Goal: Transaction & Acquisition: Purchase product/service

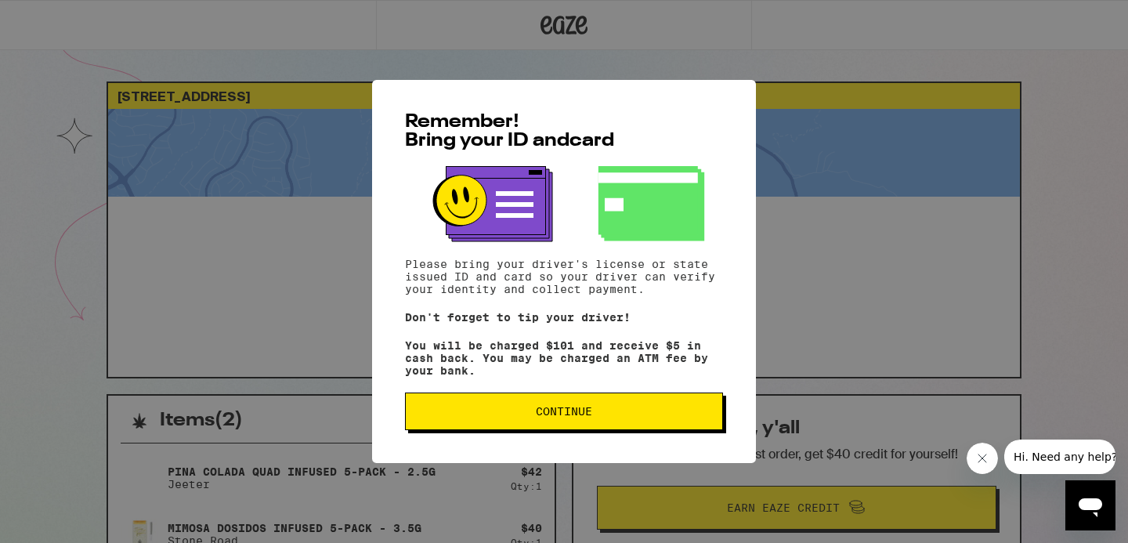
click at [681, 417] on span "Continue" at bounding box center [563, 411] width 291 height 11
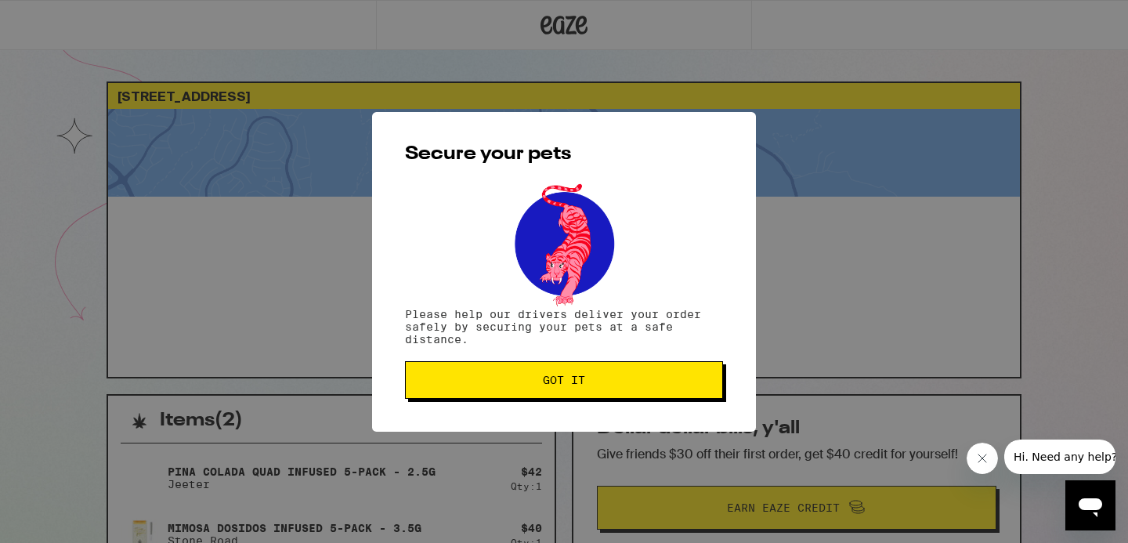
click at [699, 392] on button "Got it" at bounding box center [564, 380] width 318 height 38
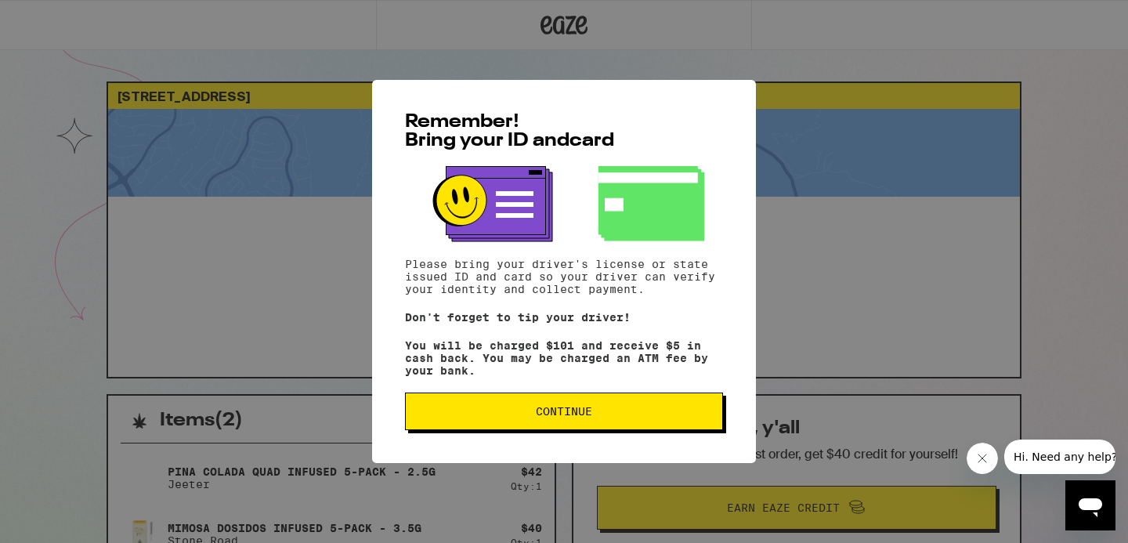
click at [613, 417] on span "Continue" at bounding box center [563, 411] width 291 height 11
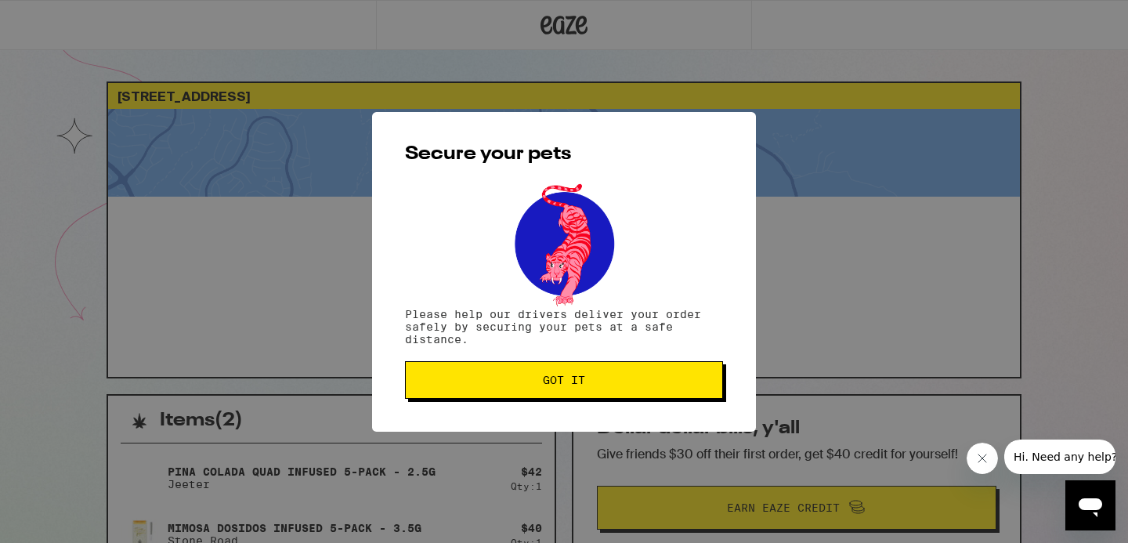
click at [621, 403] on div "Secure your pets Please help our drivers deliver your order safely by securing …" at bounding box center [564, 272] width 384 height 320
click at [624, 389] on button "Got it" at bounding box center [564, 380] width 318 height 38
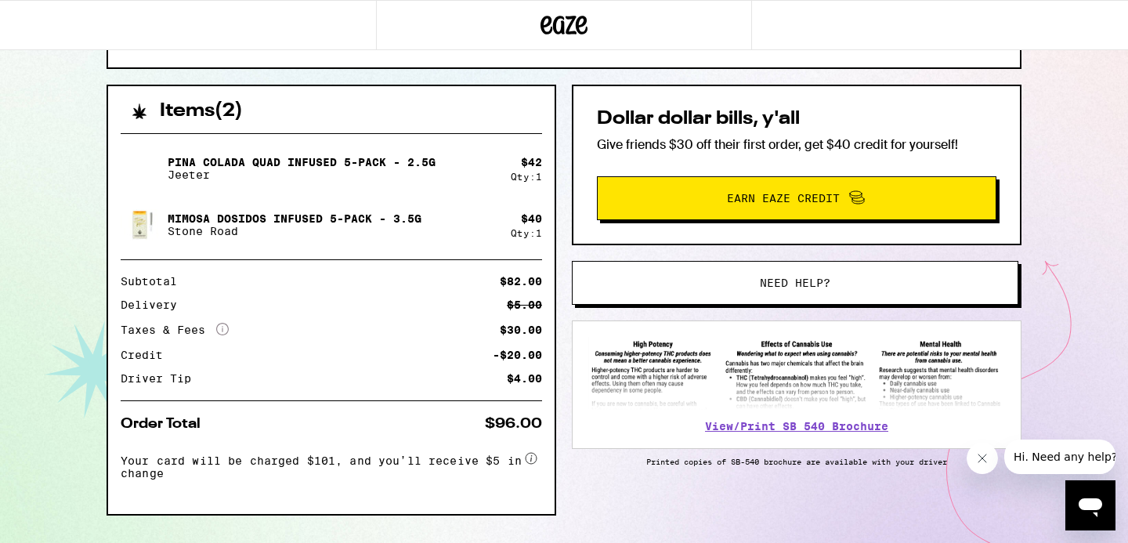
scroll to position [312, 0]
